Goal: Transaction & Acquisition: Purchase product/service

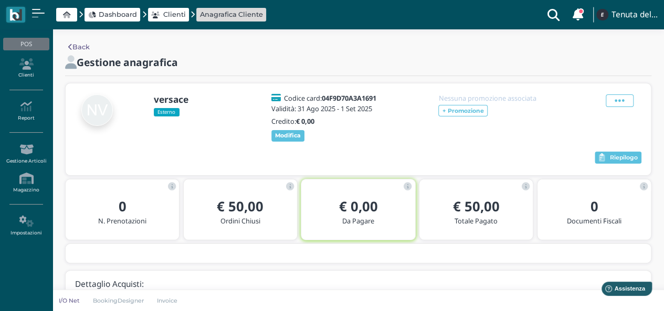
click at [69, 16] on icon at bounding box center [66, 15] width 7 height 7
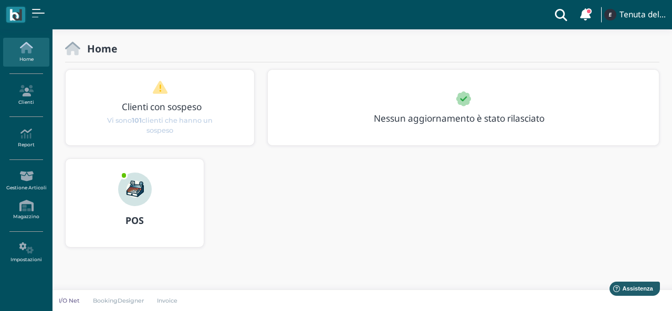
click at [128, 186] on img at bounding box center [135, 190] width 34 height 34
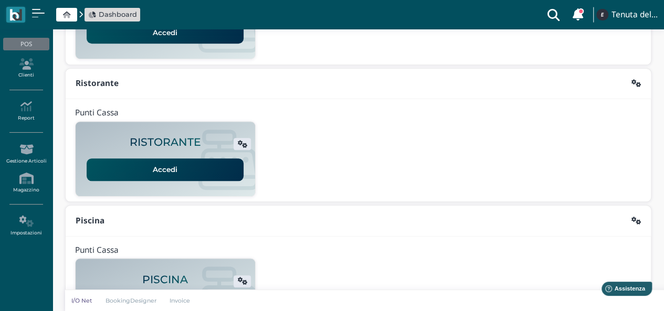
scroll to position [217, 0]
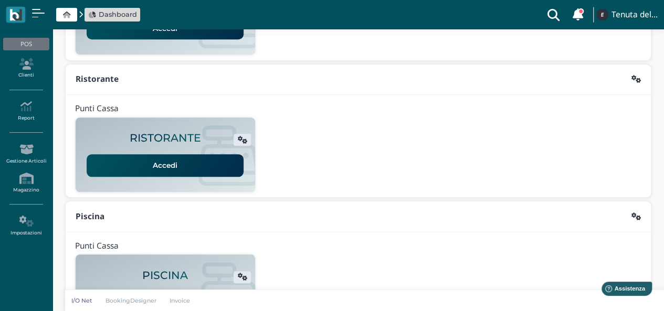
click at [162, 172] on link "Accedi" at bounding box center [165, 165] width 157 height 22
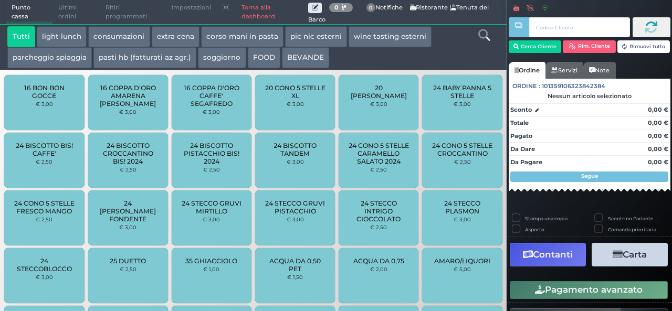
click at [59, 31] on button "light lunch" at bounding box center [62, 36] width 50 height 21
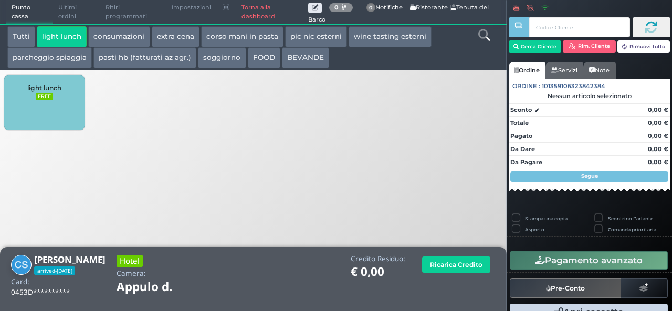
click at [178, 38] on button "extra cena" at bounding box center [176, 36] width 48 height 21
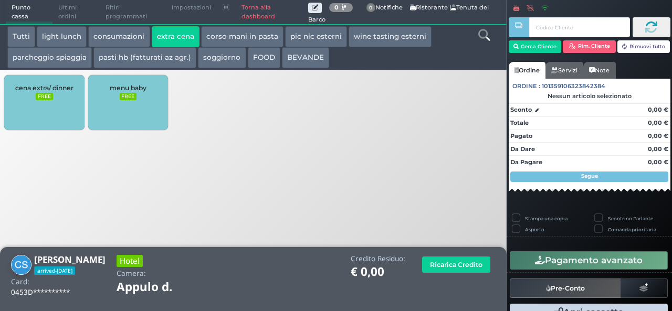
click at [34, 93] on div "cena extra/ dinner FREE" at bounding box center [44, 102] width 80 height 55
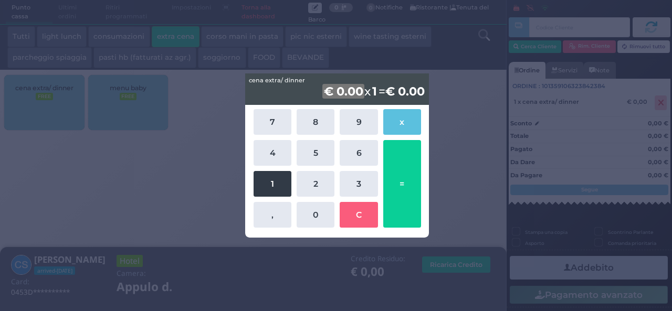
click at [268, 184] on button "1" at bounding box center [273, 184] width 38 height 26
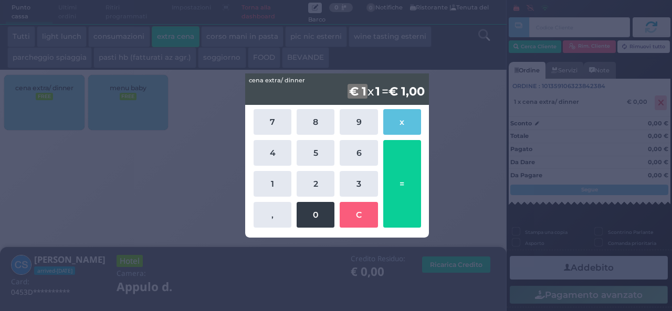
click at [311, 224] on button "0" at bounding box center [316, 215] width 38 height 26
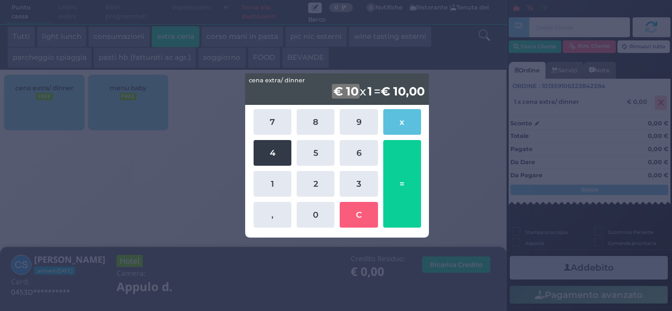
click at [256, 152] on button "4" at bounding box center [273, 153] width 38 height 26
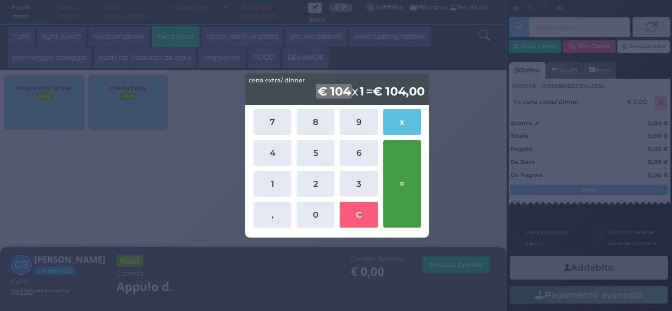
click at [396, 199] on button "=" at bounding box center [402, 184] width 38 height 88
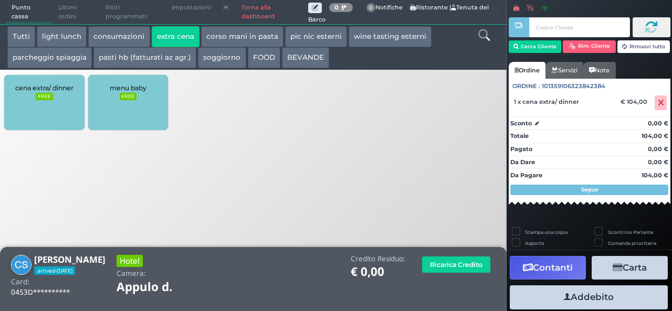
click at [588, 300] on button "Addebito" at bounding box center [589, 298] width 158 height 24
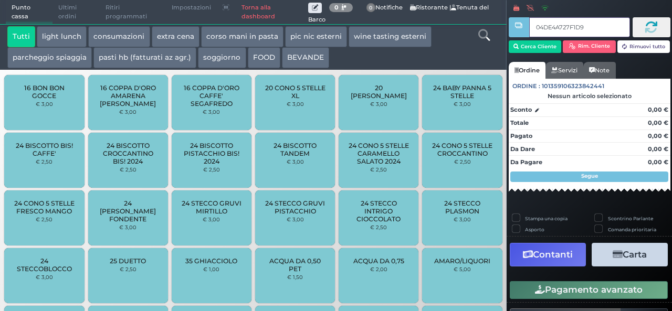
type input "04DE4A727F1D94"
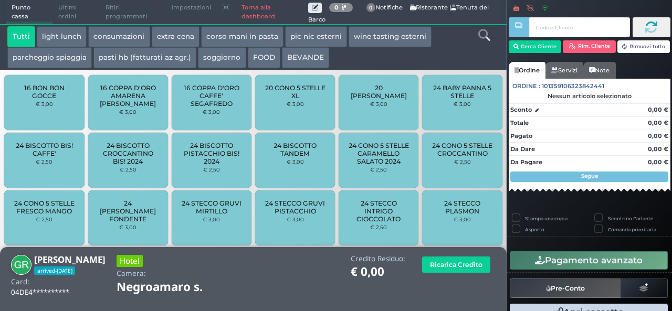
click at [171, 33] on button "extra cena" at bounding box center [176, 36] width 48 height 21
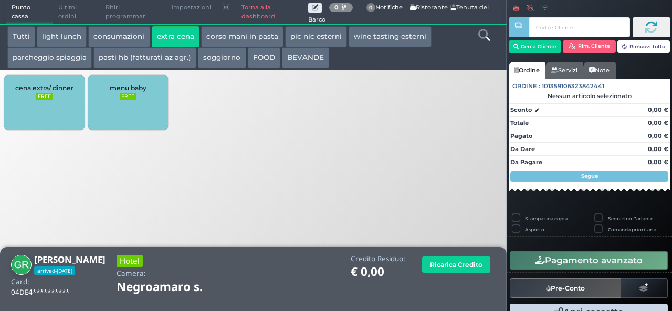
click at [40, 98] on small "FREE" at bounding box center [44, 96] width 17 height 7
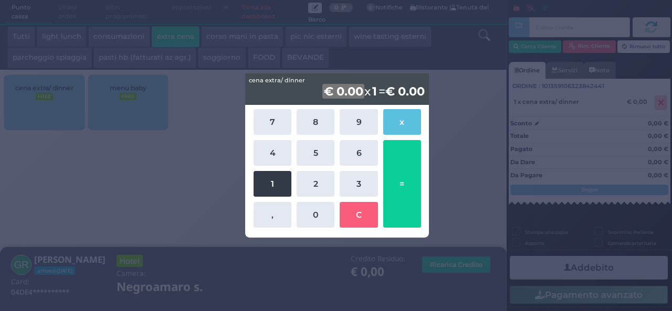
click at [261, 182] on button "1" at bounding box center [273, 184] width 38 height 26
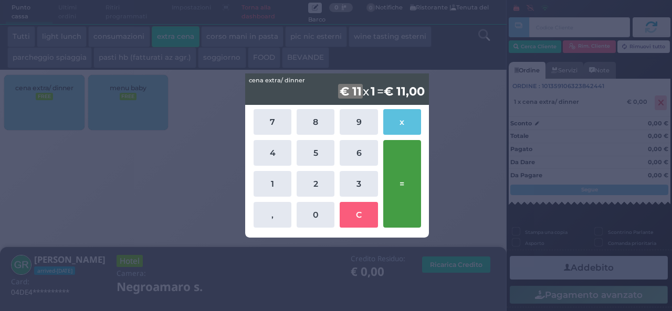
click at [400, 174] on button "=" at bounding box center [402, 184] width 38 height 88
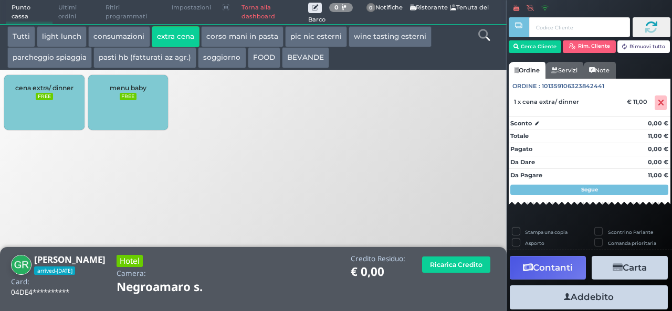
click at [566, 296] on button "Addebito" at bounding box center [589, 298] width 158 height 24
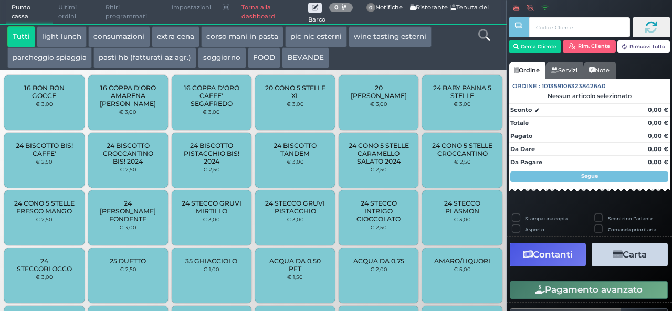
click at [566, 296] on button "Pagamento avanzato" at bounding box center [589, 290] width 158 height 18
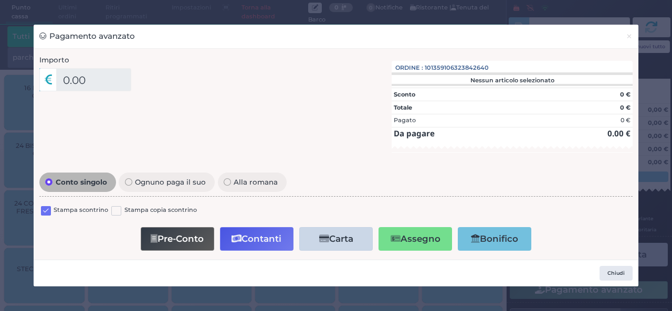
click at [652, 14] on div "Pagamento avanzato × Importo 0.00 Importo Totale 0.00 Quote 1 1" at bounding box center [336, 155] width 672 height 311
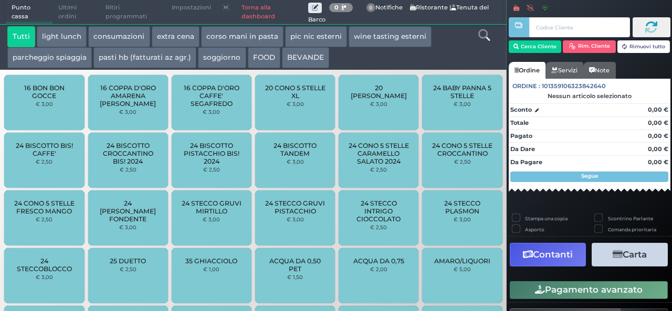
click at [164, 38] on button "extra cena" at bounding box center [176, 36] width 48 height 21
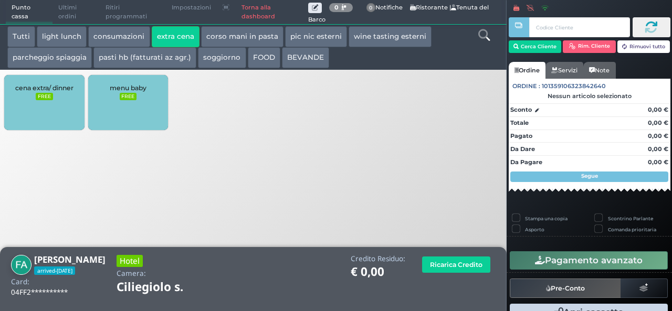
click at [44, 88] on span "cena extra/ dinner" at bounding box center [44, 88] width 58 height 8
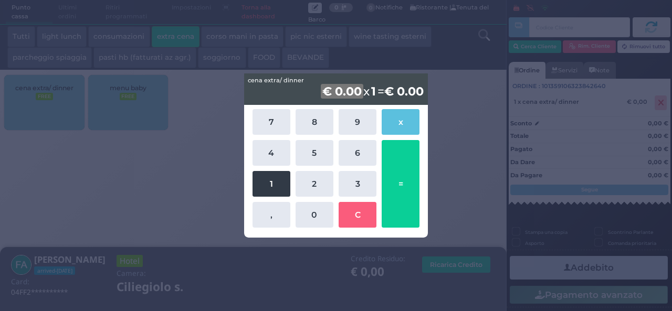
click at [276, 187] on button "1" at bounding box center [271, 184] width 38 height 26
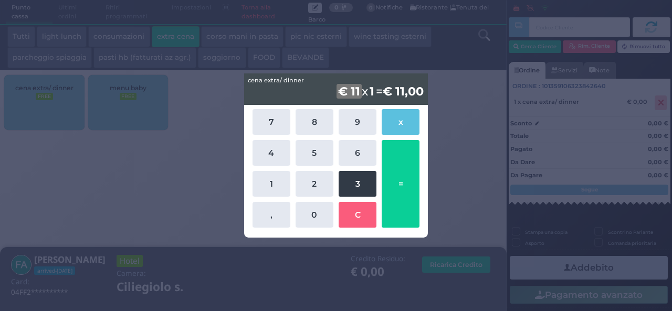
click at [365, 182] on button "3" at bounding box center [358, 184] width 38 height 26
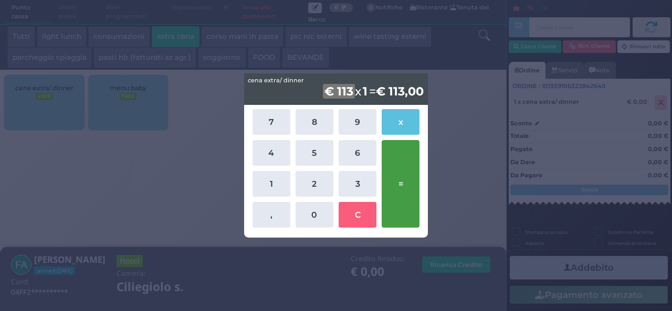
click at [406, 180] on button "=" at bounding box center [401, 184] width 38 height 88
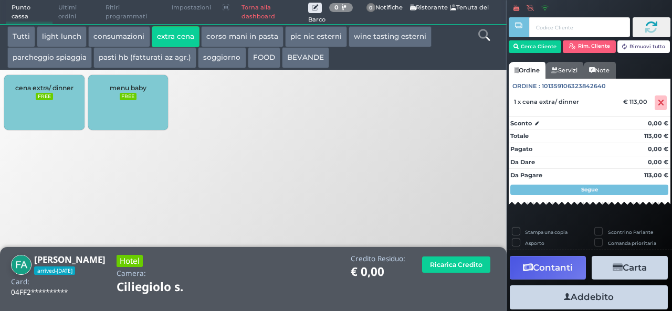
click at [565, 297] on icon "button" at bounding box center [567, 297] width 7 height 11
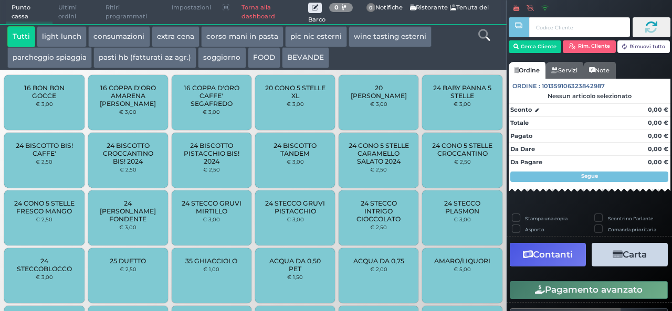
click at [177, 39] on button "extra cena" at bounding box center [176, 36] width 48 height 21
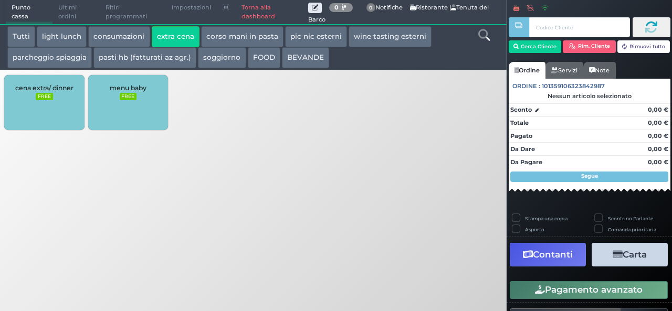
click at [57, 100] on div "cena extra/ dinner FREE" at bounding box center [44, 102] width 80 height 55
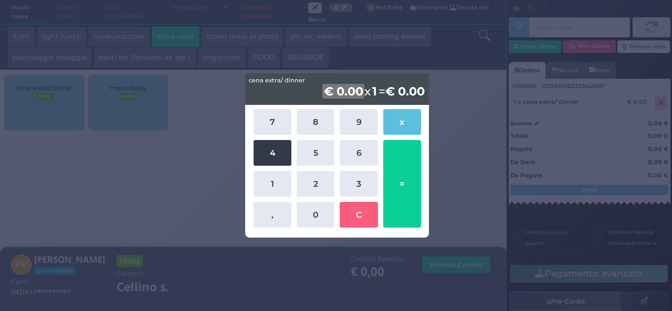
click at [272, 162] on button "4" at bounding box center [273, 153] width 38 height 26
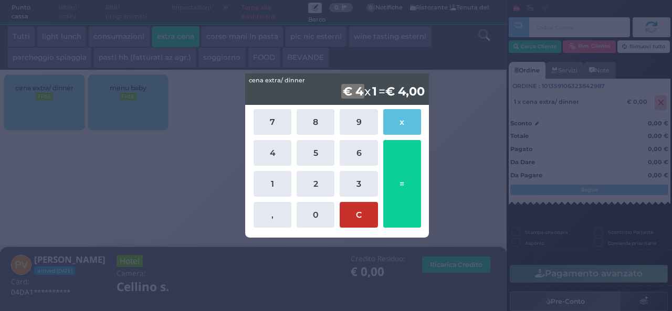
click at [356, 219] on button "C" at bounding box center [359, 215] width 38 height 26
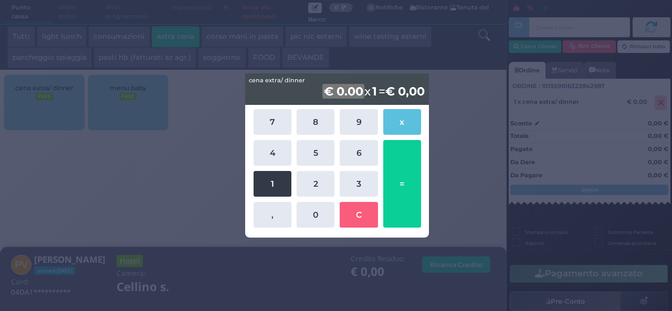
click at [265, 187] on button "1" at bounding box center [273, 184] width 38 height 26
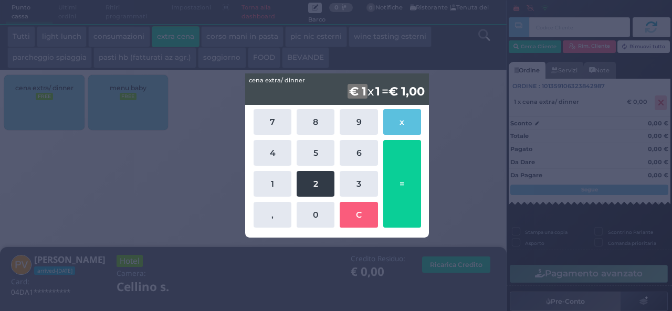
drag, startPoint x: 319, startPoint y: 216, endPoint x: 313, endPoint y: 194, distance: 22.8
click at [319, 216] on button "0" at bounding box center [316, 215] width 38 height 26
click at [312, 184] on button "2" at bounding box center [316, 184] width 38 height 26
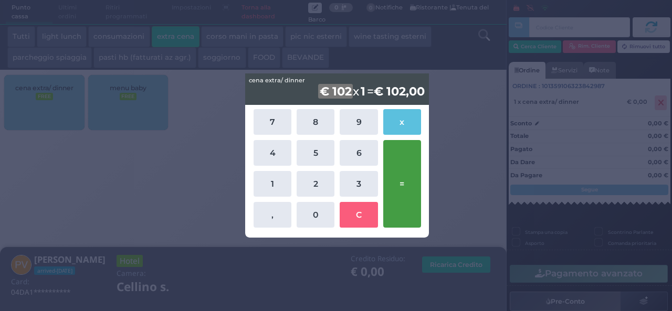
click at [389, 192] on button "=" at bounding box center [402, 184] width 38 height 88
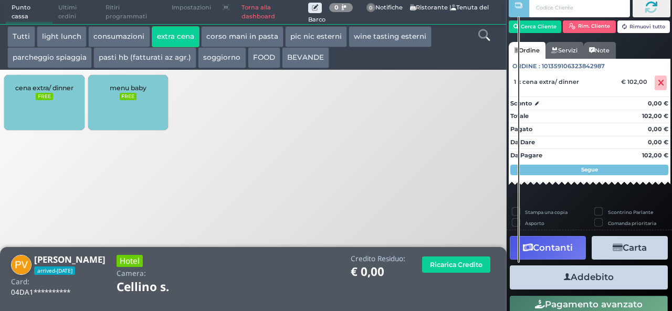
scroll to position [60, 0]
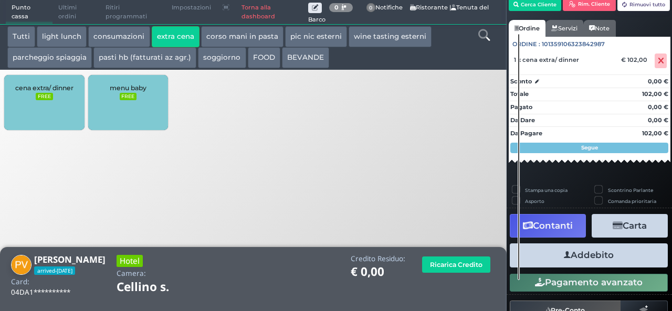
click at [587, 261] on button "Addebito" at bounding box center [589, 256] width 158 height 24
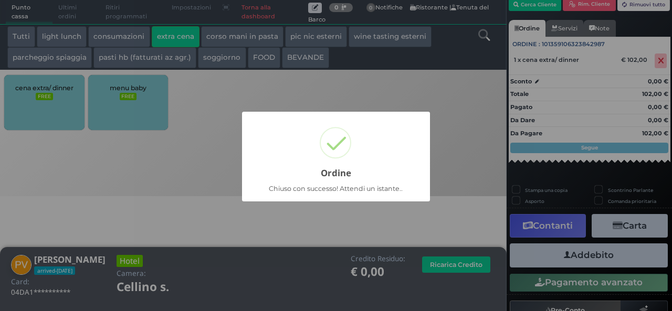
scroll to position [30, 0]
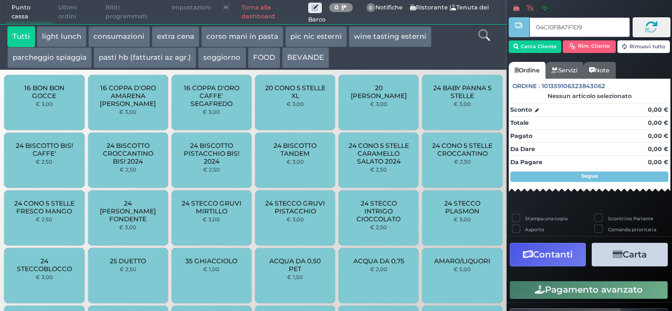
type input "04C10F8A7F1D90"
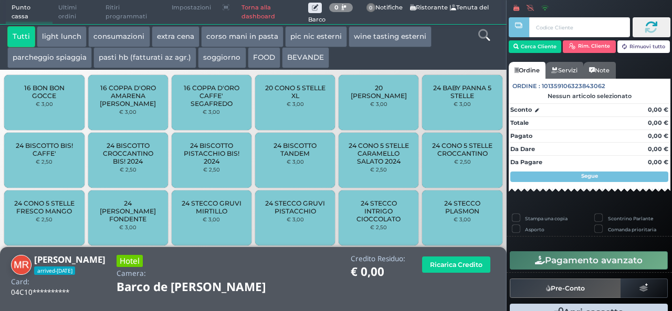
click at [170, 45] on button "extra cena" at bounding box center [176, 36] width 48 height 21
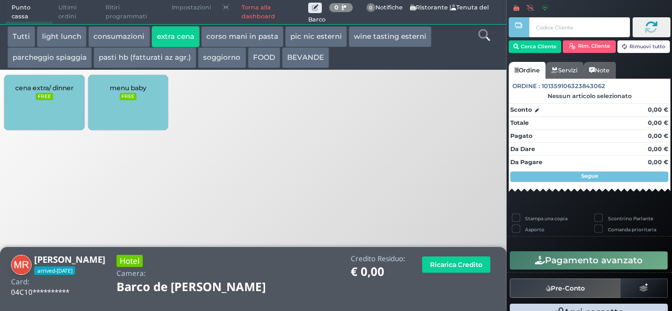
click at [37, 106] on div "cena extra/ dinner FREE" at bounding box center [44, 102] width 80 height 55
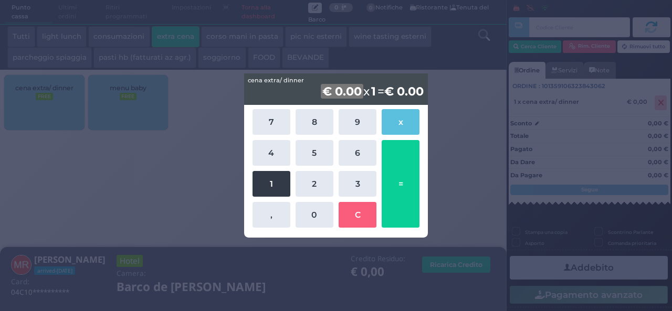
click at [264, 184] on button "1" at bounding box center [271, 184] width 38 height 26
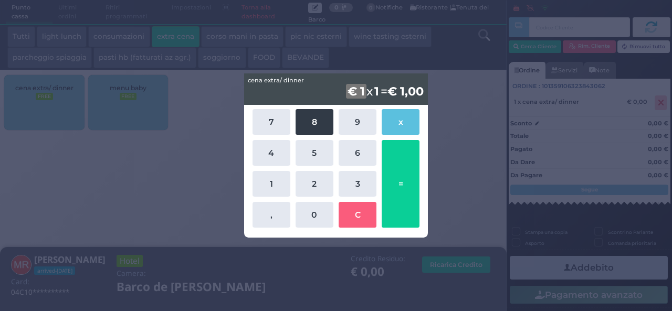
click at [321, 126] on button "8" at bounding box center [315, 122] width 38 height 26
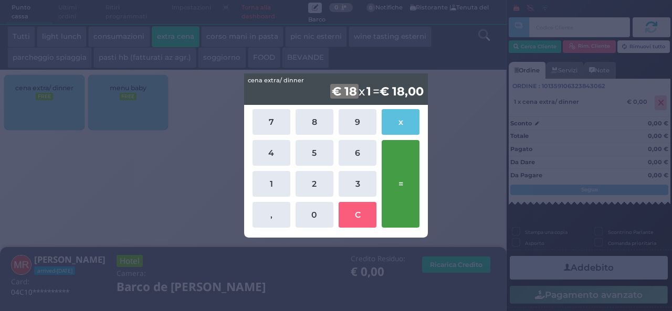
click at [410, 196] on button "=" at bounding box center [401, 184] width 38 height 88
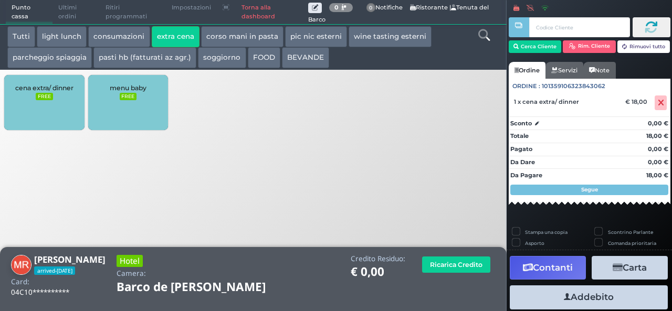
click at [583, 296] on button "Addebito" at bounding box center [589, 298] width 158 height 24
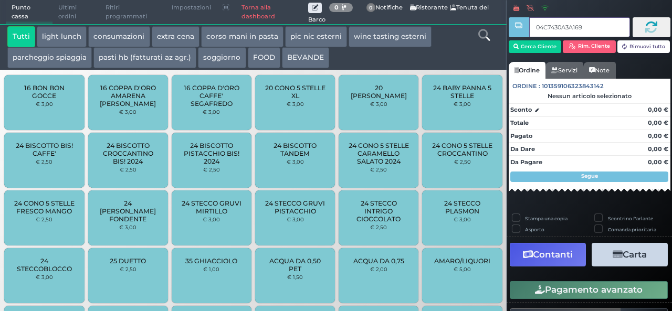
type input "04C7430A3A1691"
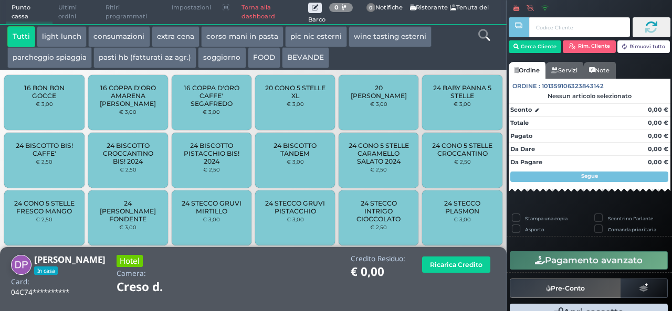
click at [170, 38] on button "extra cena" at bounding box center [176, 36] width 48 height 21
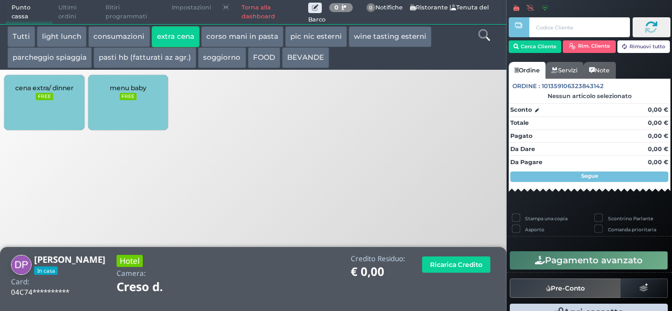
click at [45, 81] on div "cena extra/ dinner FREE" at bounding box center [44, 102] width 80 height 55
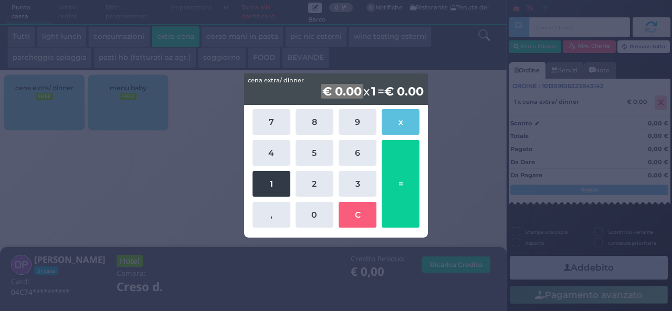
click at [282, 183] on button "1" at bounding box center [271, 184] width 38 height 26
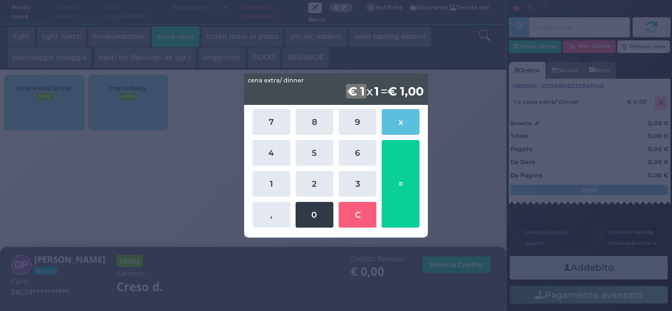
click at [315, 215] on button "0" at bounding box center [315, 215] width 38 height 26
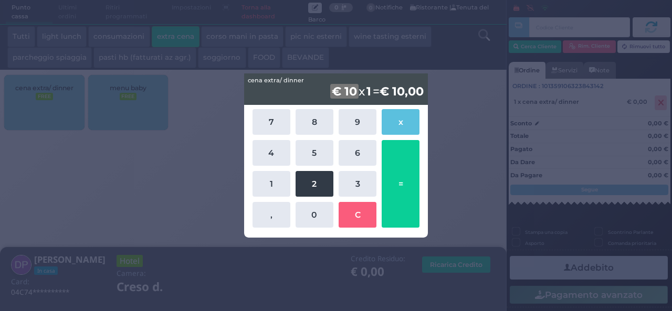
click at [312, 188] on button "2" at bounding box center [315, 184] width 38 height 26
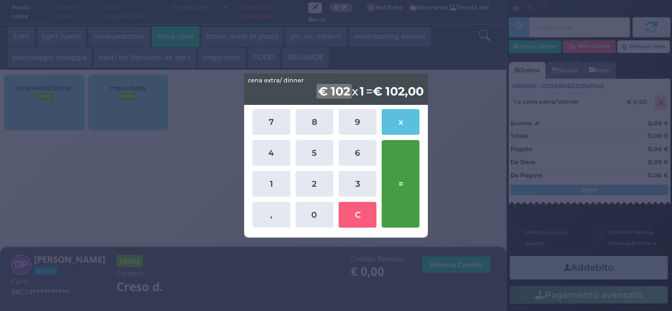
click at [408, 190] on button "=" at bounding box center [401, 184] width 38 height 88
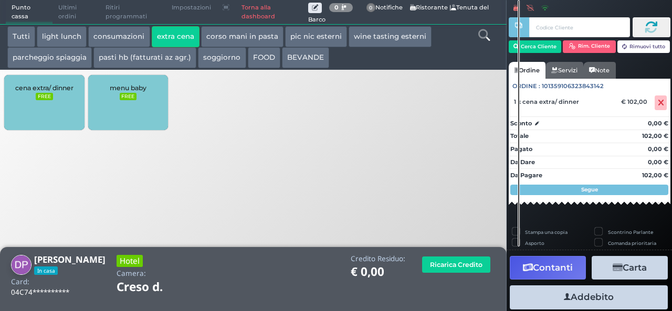
click at [573, 300] on button "Addebito" at bounding box center [589, 298] width 158 height 24
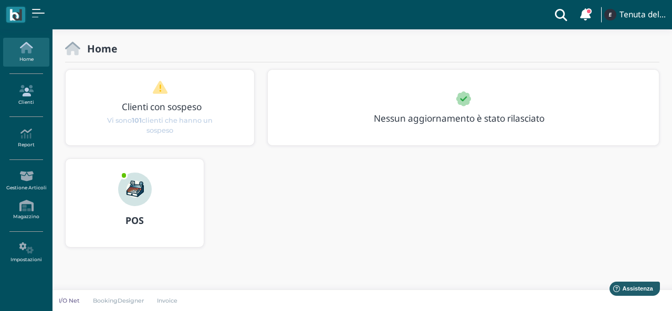
click at [23, 89] on icon at bounding box center [26, 91] width 46 height 12
click at [100, 229] on div "POS" at bounding box center [135, 220] width 138 height 29
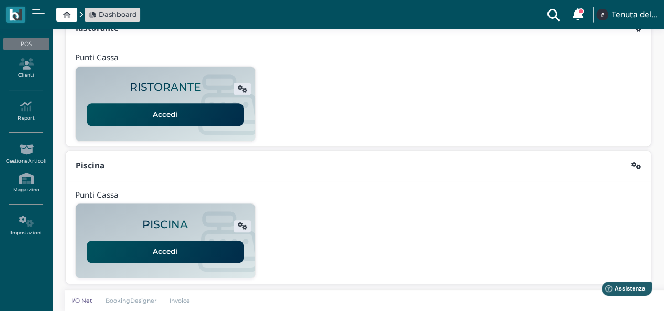
scroll to position [163, 0]
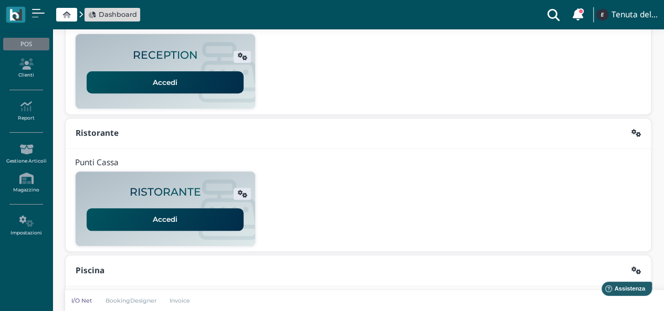
click at [172, 227] on link "Accedi" at bounding box center [165, 219] width 157 height 22
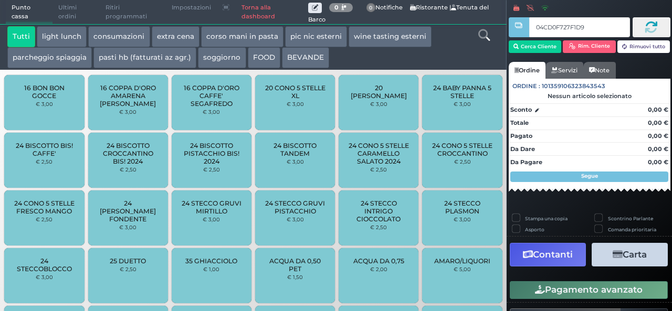
type input "04CD0F727F1D90"
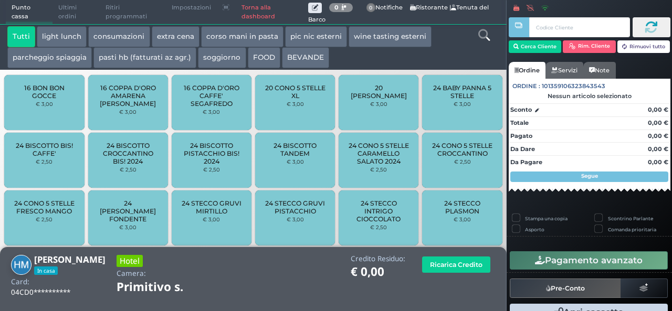
click at [167, 30] on button "extra cena" at bounding box center [176, 36] width 48 height 21
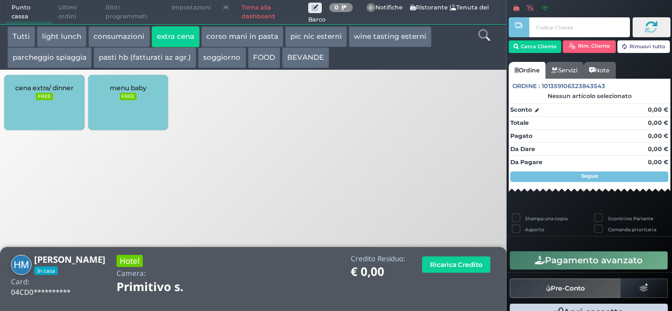
click at [32, 82] on div "cena extra/ dinner FREE" at bounding box center [44, 102] width 80 height 55
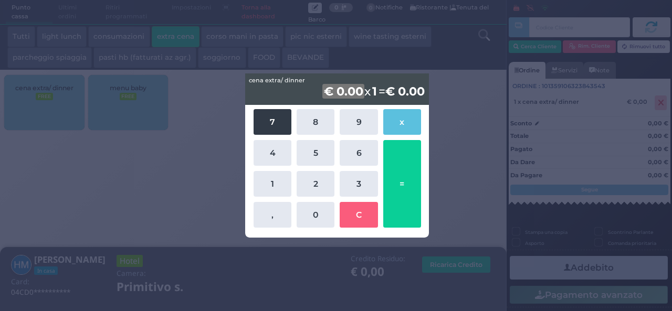
click at [276, 120] on button "7" at bounding box center [273, 122] width 38 height 26
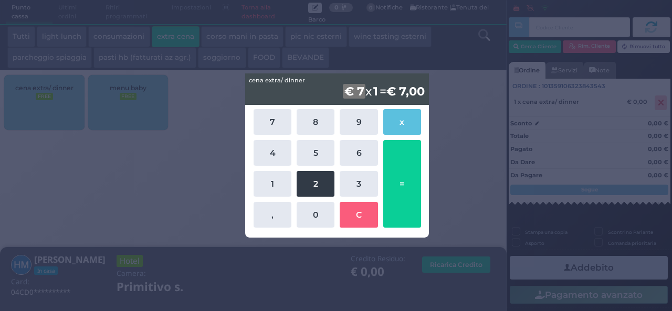
click at [328, 194] on button "2" at bounding box center [316, 184] width 38 height 26
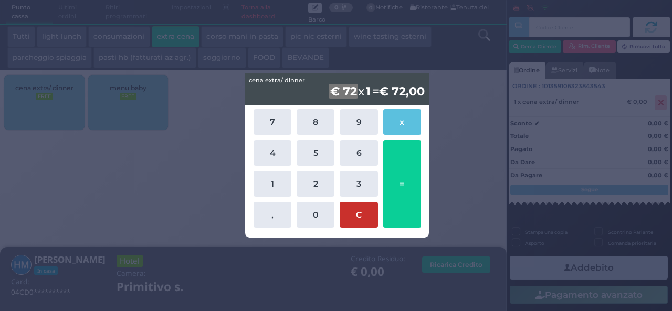
click at [347, 208] on button "C" at bounding box center [359, 215] width 38 height 26
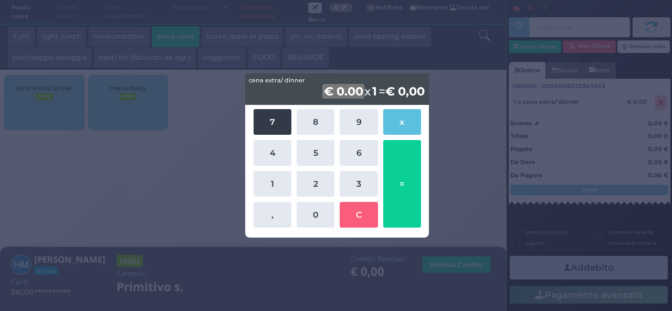
click at [269, 119] on button "7" at bounding box center [273, 122] width 38 height 26
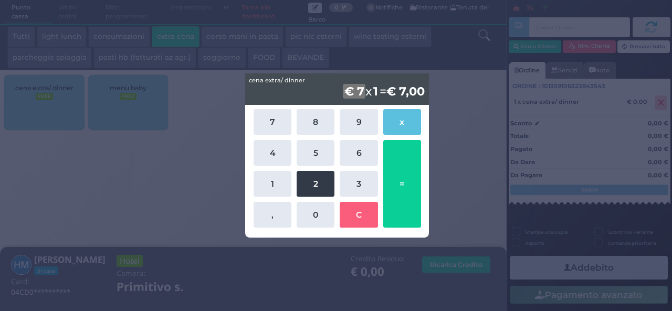
click at [331, 192] on button "2" at bounding box center [316, 184] width 38 height 26
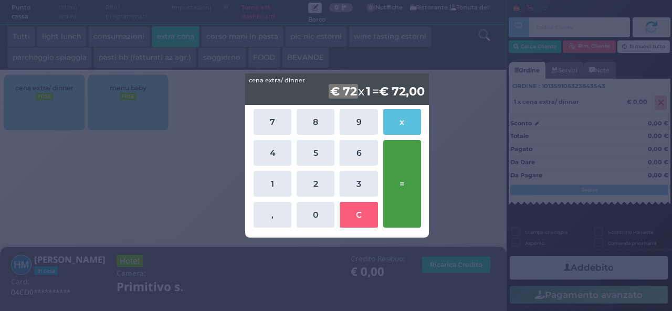
click at [392, 187] on button "=" at bounding box center [402, 184] width 38 height 88
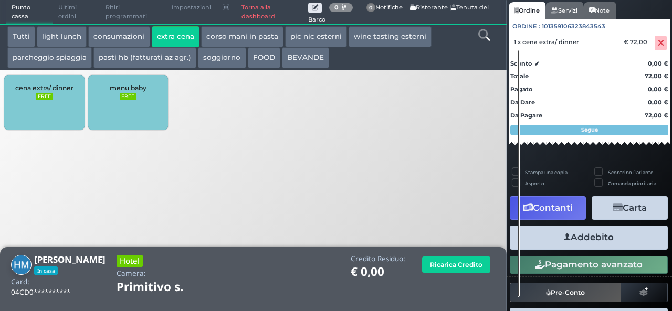
scroll to position [93, 0]
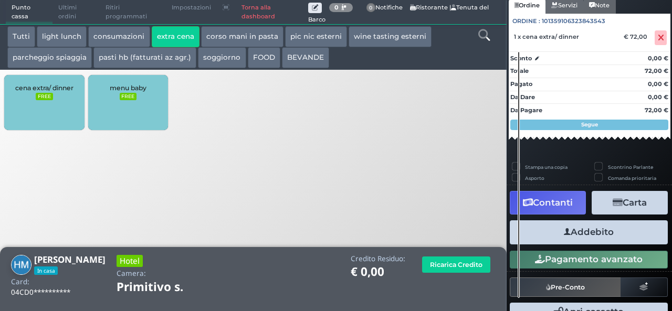
click at [578, 226] on button "Addebito" at bounding box center [589, 232] width 158 height 24
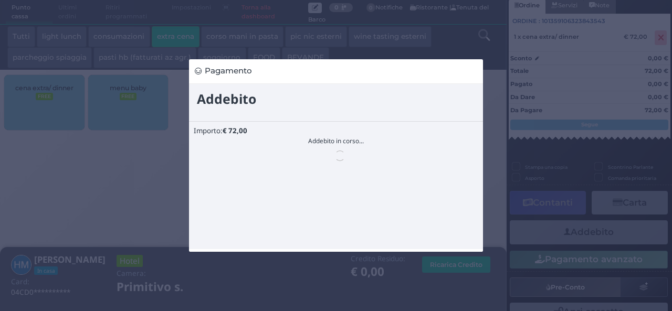
scroll to position [0, 0]
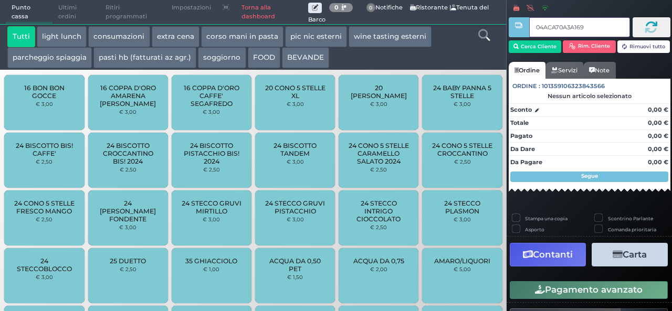
type input "04ACA70A3A1690"
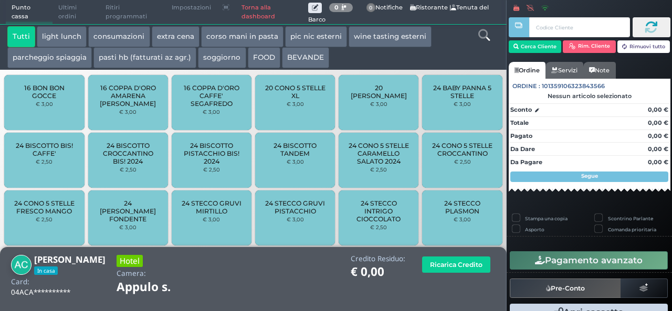
click at [173, 38] on button "extra cena" at bounding box center [176, 36] width 48 height 21
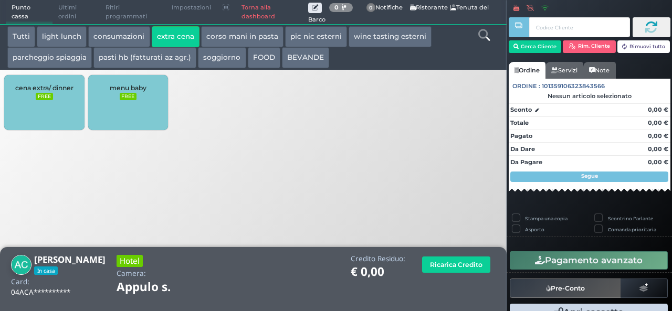
click at [30, 73] on div "cena extra/ dinner FREE menu baby FREE" at bounding box center [253, 104] width 507 height 63
click at [39, 96] on small "FREE" at bounding box center [44, 96] width 17 height 7
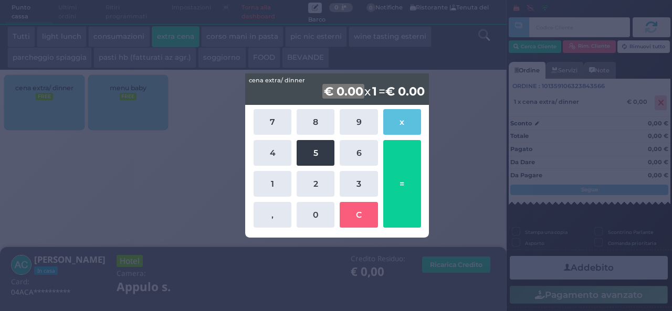
click at [317, 165] on button "5" at bounding box center [316, 153] width 38 height 26
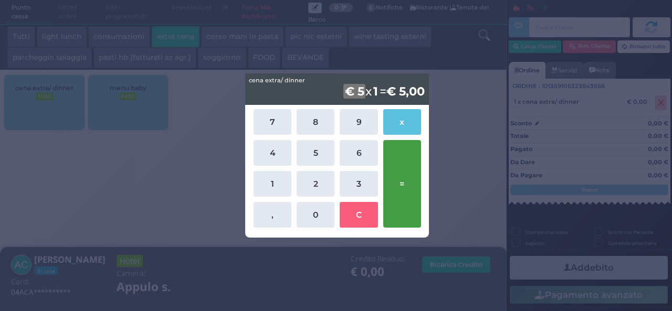
click at [416, 189] on button "=" at bounding box center [402, 184] width 38 height 88
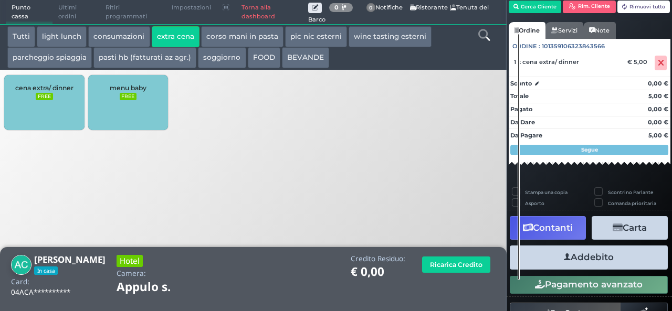
scroll to position [93, 0]
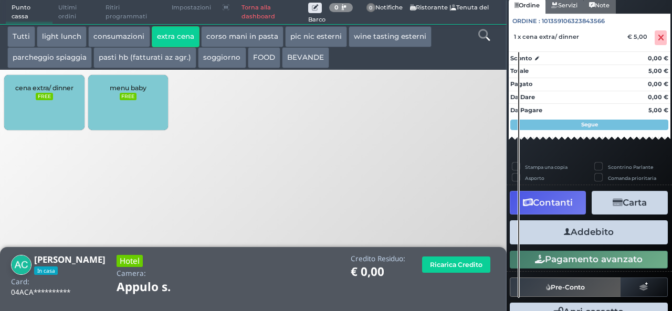
click at [598, 234] on button "Addebito" at bounding box center [589, 232] width 158 height 24
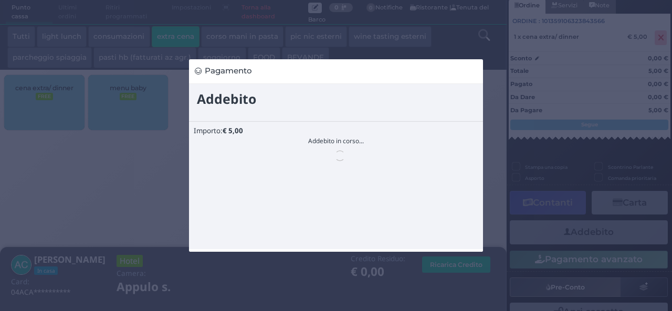
scroll to position [0, 0]
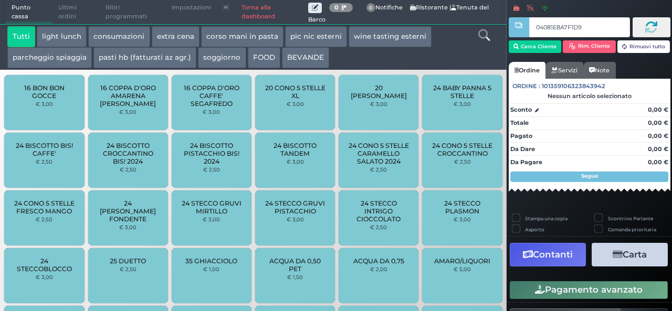
type input "04081E8A7F1D91"
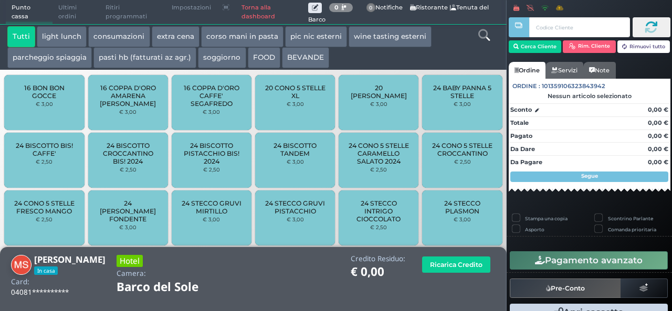
click at [168, 35] on button "extra cena" at bounding box center [176, 36] width 48 height 21
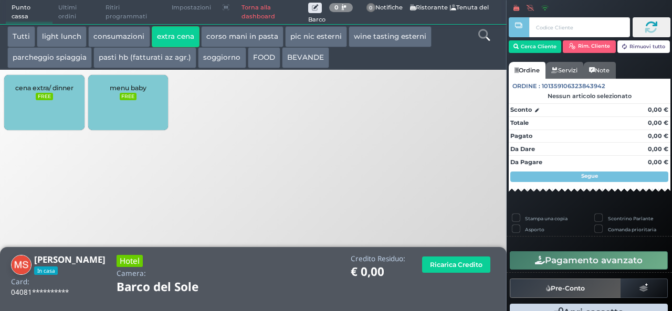
click at [34, 101] on div "cena extra/ dinner FREE" at bounding box center [44, 102] width 80 height 55
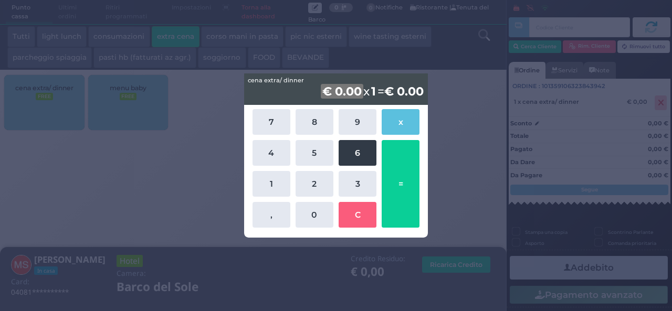
click at [342, 159] on button "6" at bounding box center [358, 153] width 38 height 26
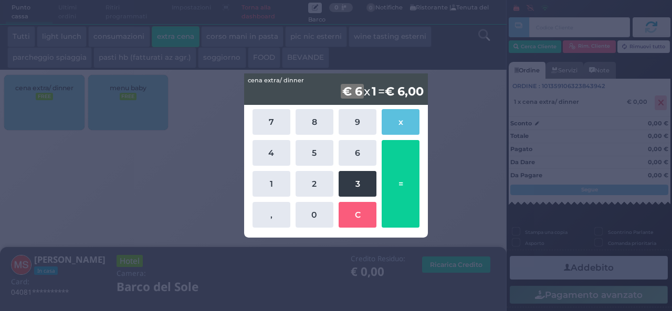
click at [345, 185] on button "3" at bounding box center [358, 184] width 38 height 26
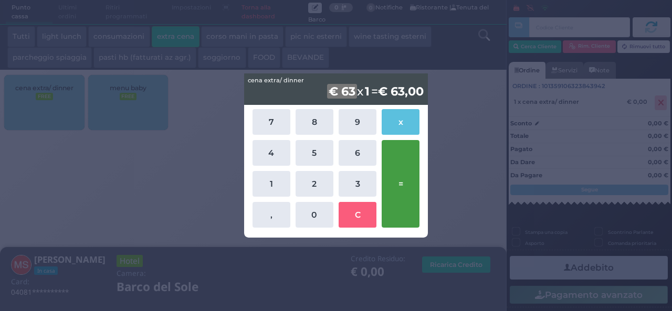
click at [398, 188] on button "=" at bounding box center [401, 184] width 38 height 88
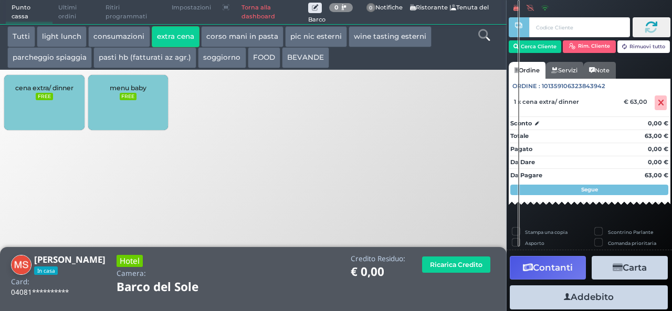
click at [591, 301] on button "Addebito" at bounding box center [589, 298] width 158 height 24
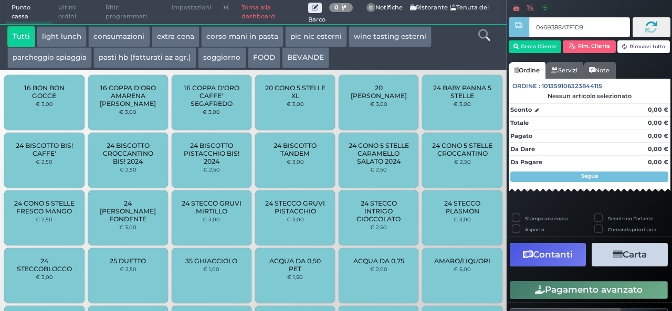
type input "046B388A7F1D94"
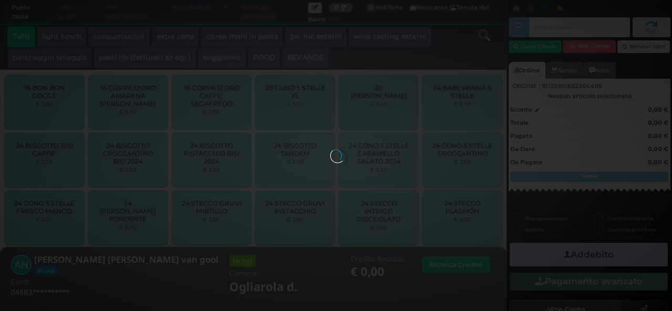
click at [165, 34] on button "extra cena" at bounding box center [176, 36] width 48 height 21
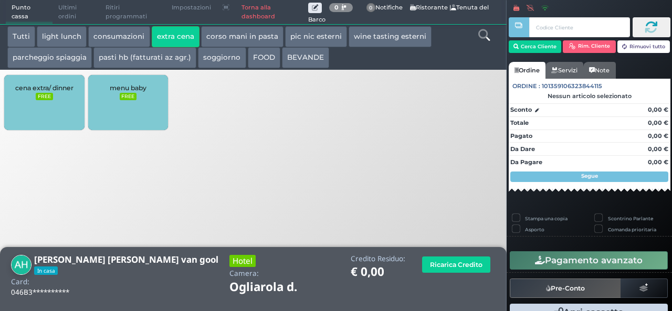
click at [52, 107] on div "cena extra/ dinner FREE" at bounding box center [44, 102] width 80 height 55
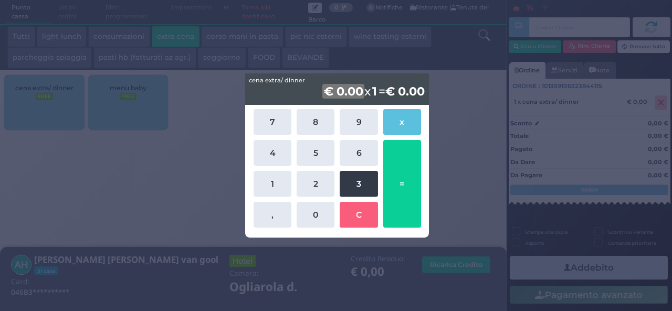
click at [349, 195] on button "3" at bounding box center [359, 184] width 38 height 26
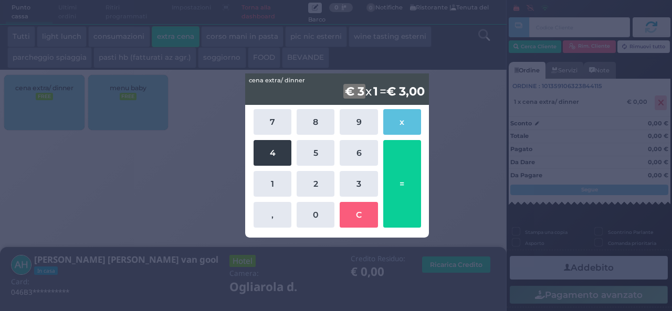
drag, startPoint x: 257, startPoint y: 159, endPoint x: 262, endPoint y: 164, distance: 7.1
click at [258, 159] on button "4" at bounding box center [273, 153] width 38 height 26
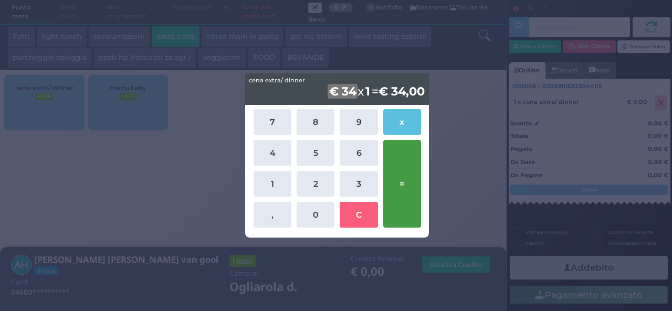
click at [389, 180] on button "=" at bounding box center [402, 184] width 38 height 88
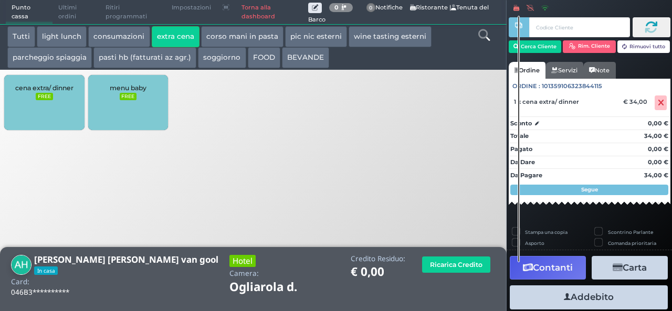
scroll to position [29, 0]
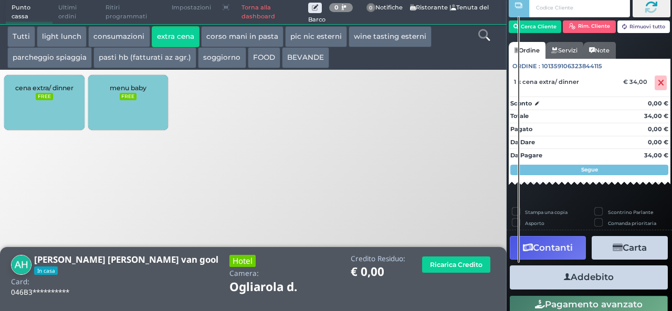
click at [564, 278] on icon "button" at bounding box center [567, 277] width 7 height 11
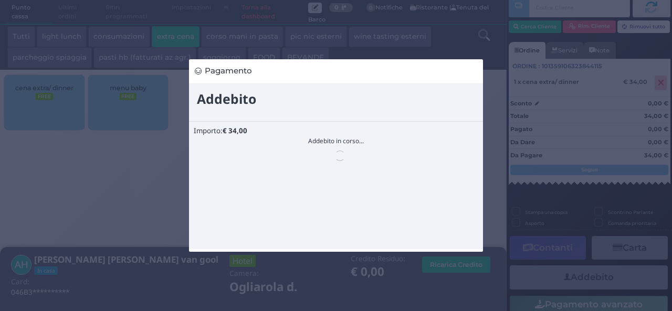
scroll to position [0, 0]
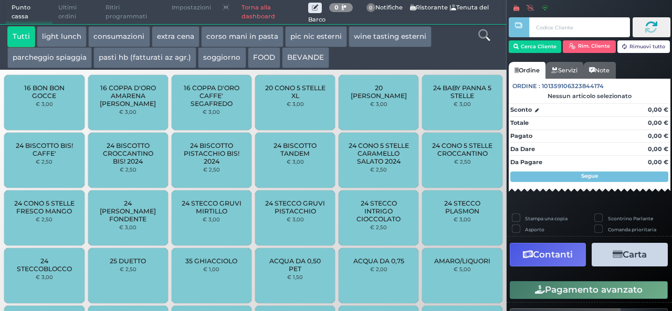
click at [489, 227] on div "24 STECCO PLASMON € 3,00" at bounding box center [462, 218] width 80 height 55
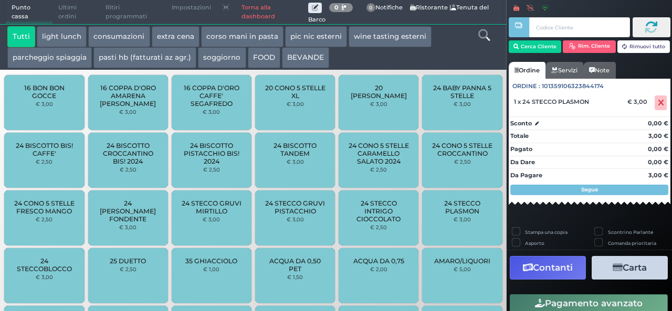
drag, startPoint x: 0, startPoint y: 0, endPoint x: 491, endPoint y: 285, distance: 568.0
click at [488, 230] on div "24 STECCO PLASMON € 3,00" at bounding box center [462, 218] width 80 height 55
click at [164, 43] on button "extra cena" at bounding box center [176, 36] width 48 height 21
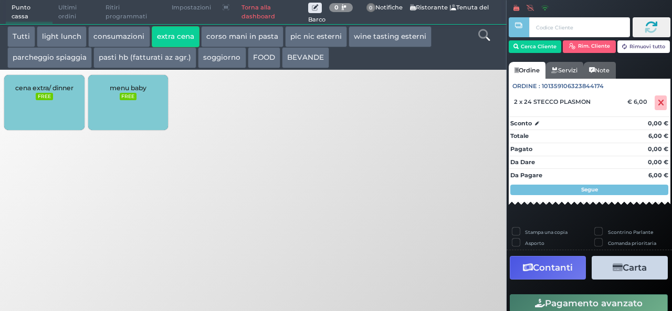
click at [38, 91] on span "cena extra/ dinner" at bounding box center [44, 88] width 58 height 8
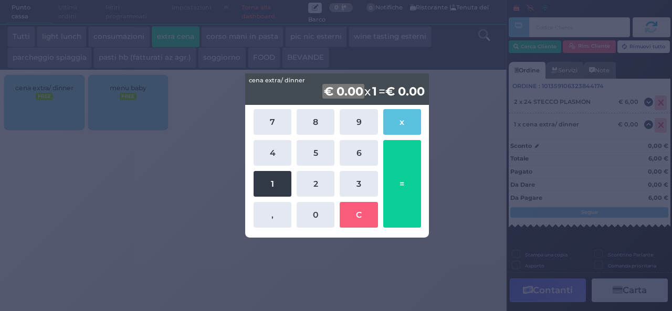
click at [283, 187] on button "1" at bounding box center [273, 184] width 38 height 26
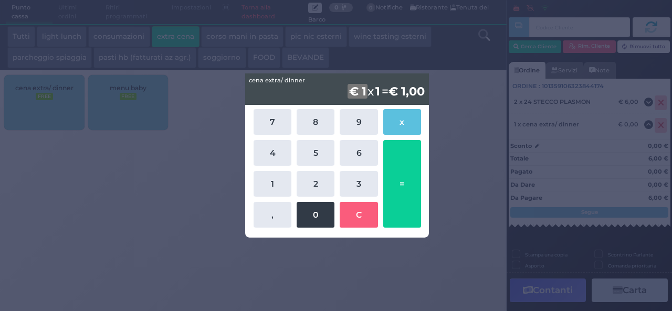
click at [316, 214] on button "0" at bounding box center [316, 215] width 38 height 26
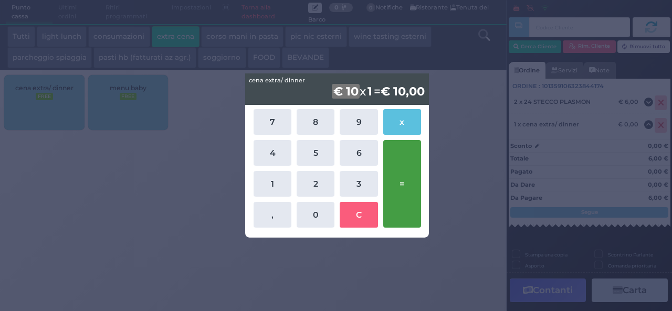
click at [398, 201] on button "=" at bounding box center [402, 184] width 38 height 88
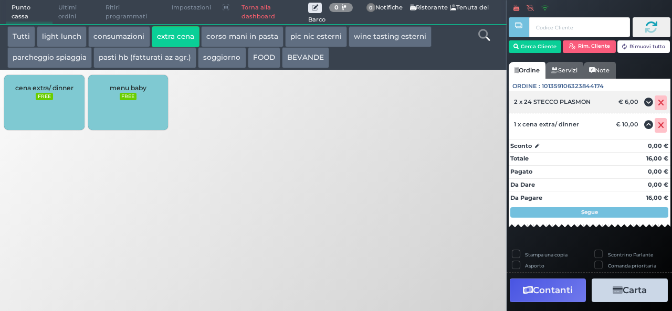
click at [655, 109] on span at bounding box center [661, 103] width 12 height 15
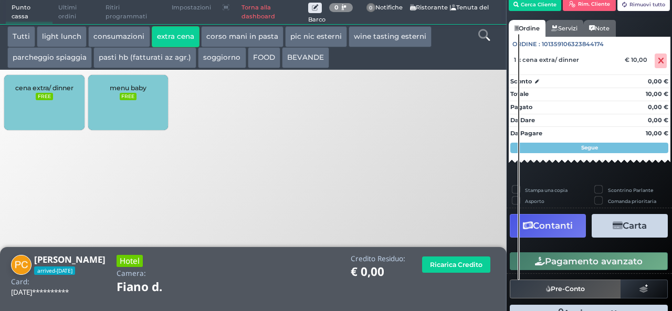
scroll to position [85, 0]
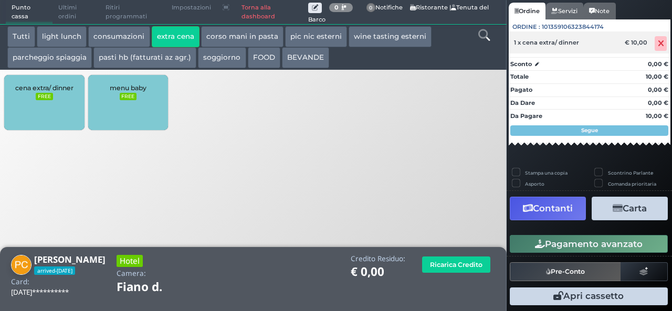
click at [658, 44] on icon at bounding box center [661, 44] width 6 height 1
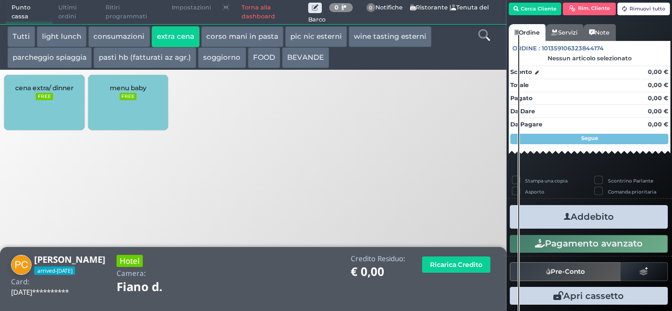
scroll to position [54, 0]
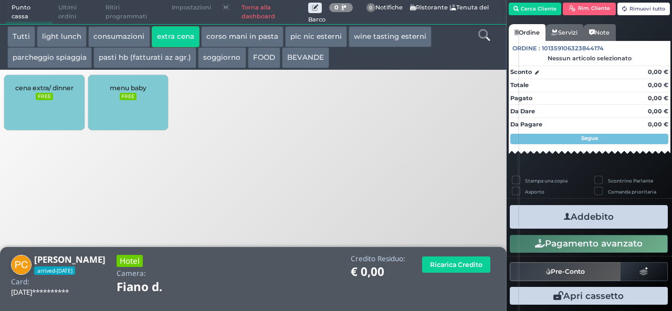
click at [50, 90] on span "cena extra/ dinner" at bounding box center [44, 88] width 58 height 8
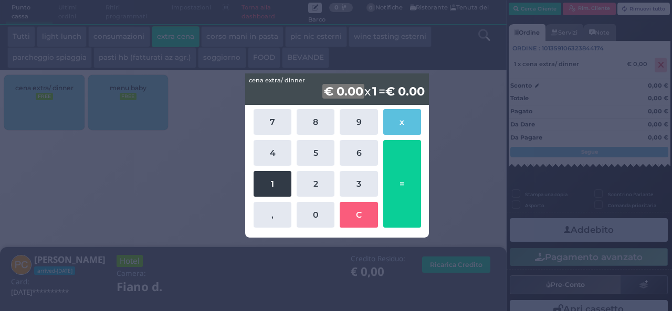
click at [285, 176] on button "1" at bounding box center [273, 184] width 38 height 26
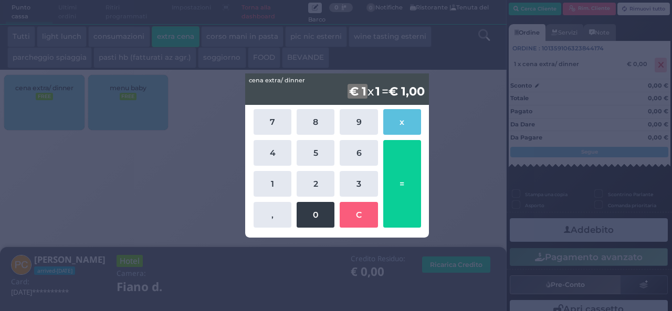
click at [315, 214] on button "0" at bounding box center [316, 215] width 38 height 26
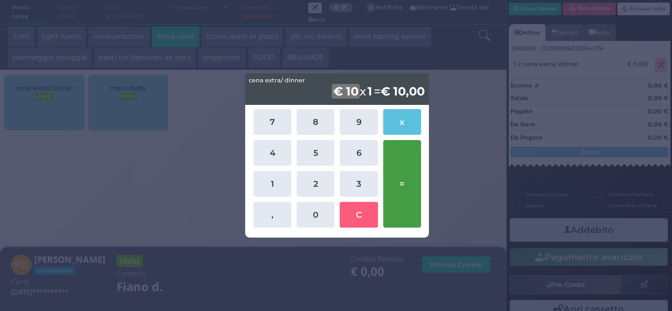
click at [392, 185] on button "=" at bounding box center [402, 184] width 38 height 88
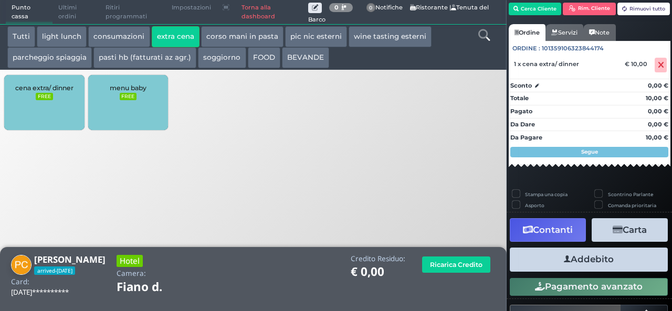
click at [613, 272] on div "Addebito Card cliente" at bounding box center [589, 260] width 164 height 30
click at [612, 261] on button "Addebito" at bounding box center [589, 260] width 158 height 24
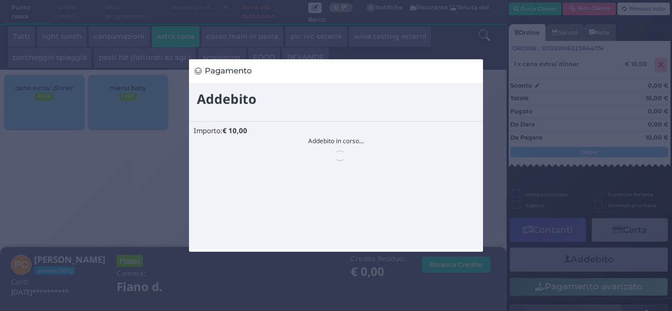
scroll to position [0, 0]
